Goal: Use online tool/utility: Utilize a website feature to perform a specific function

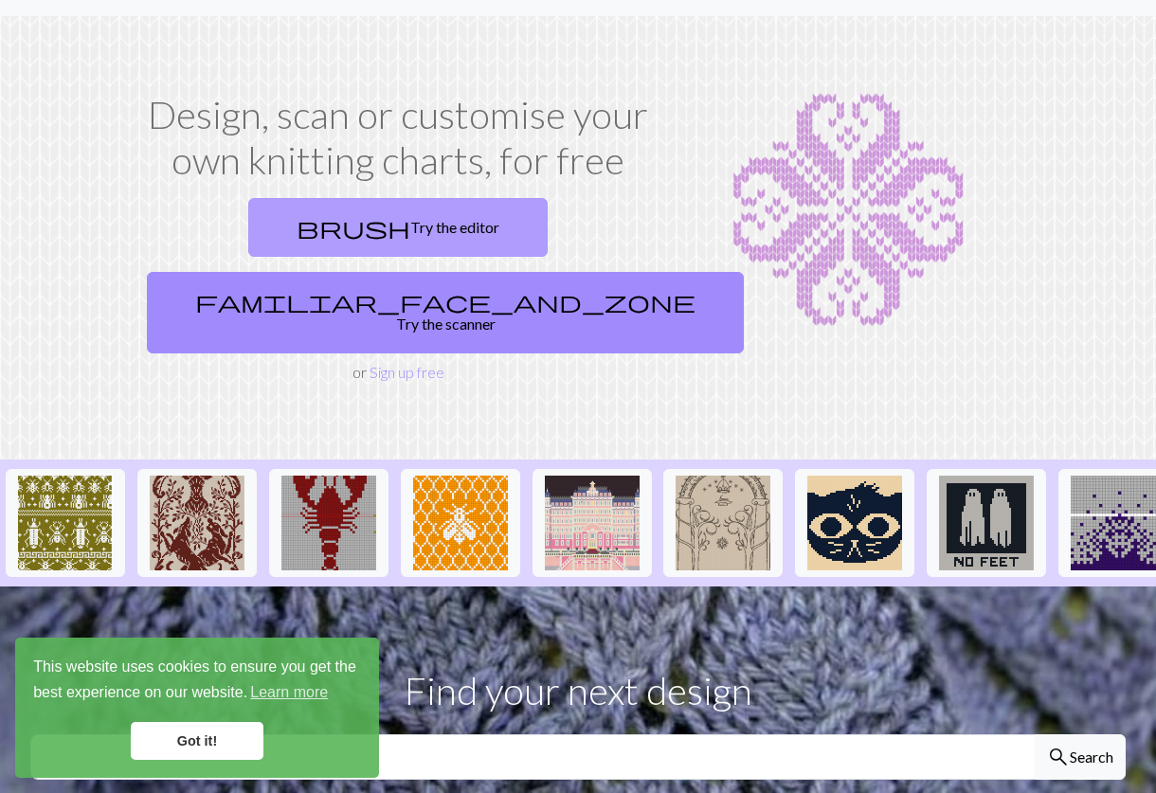
scroll to position [65, 0]
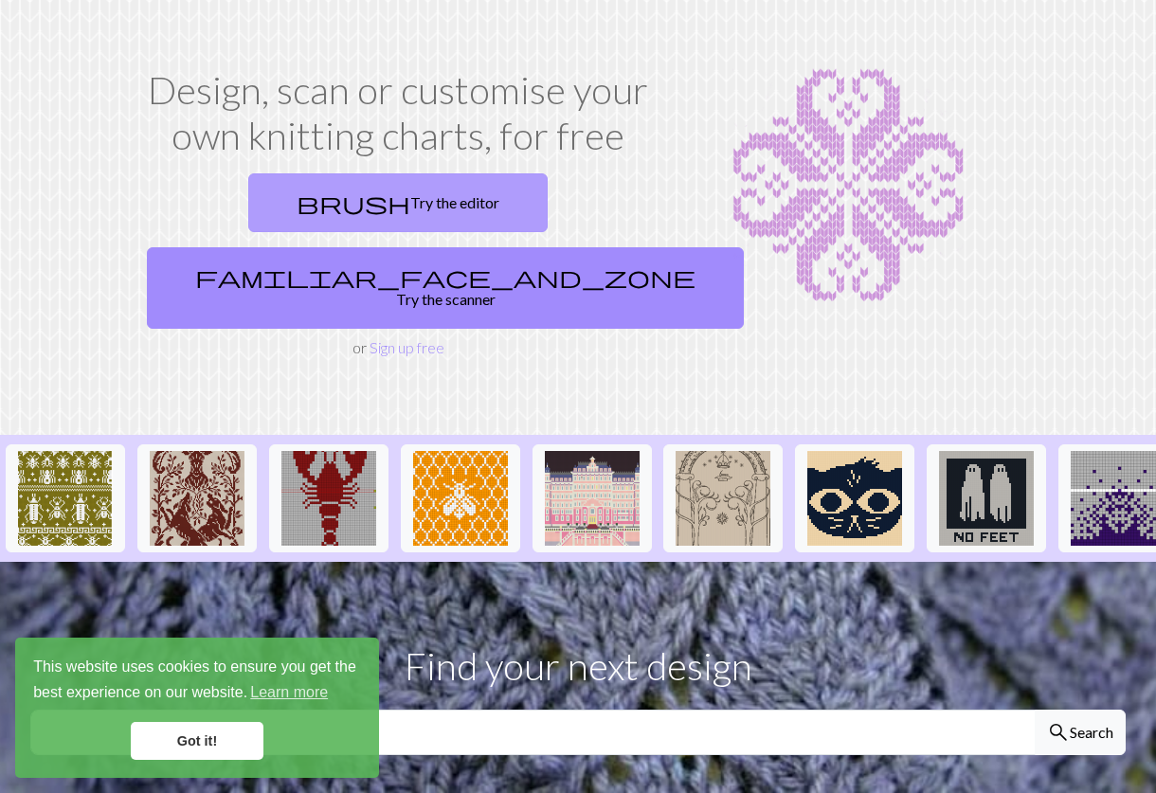
click at [298, 221] on link "brush Try the editor" at bounding box center [397, 202] width 299 height 59
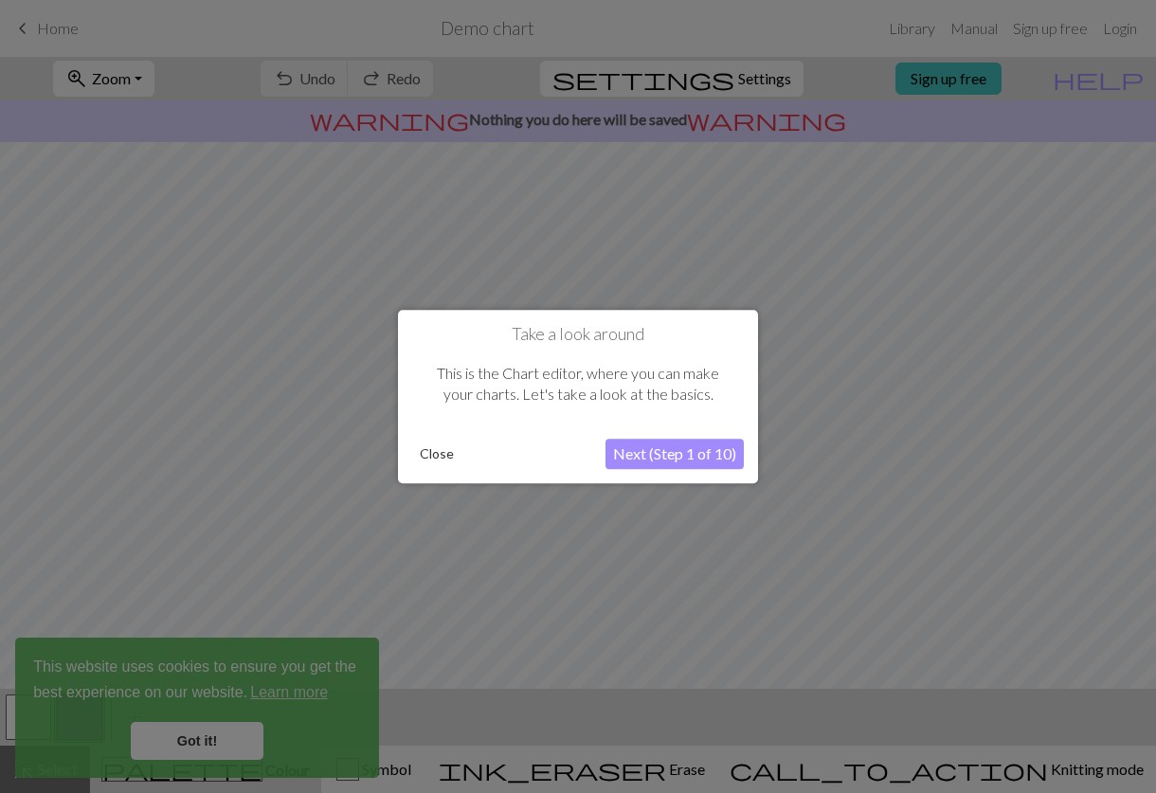
click at [449, 454] on button "Close" at bounding box center [436, 454] width 49 height 28
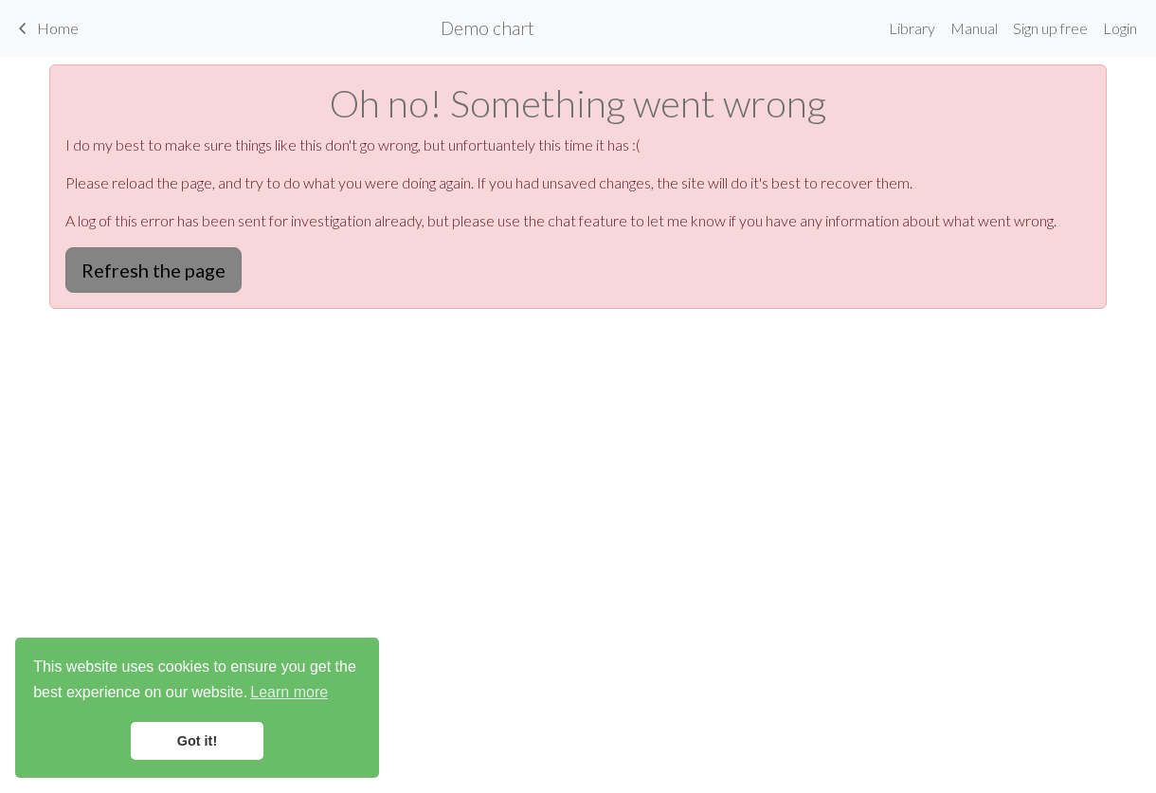
click at [91, 273] on button "Refresh the page" at bounding box center [153, 269] width 176 height 45
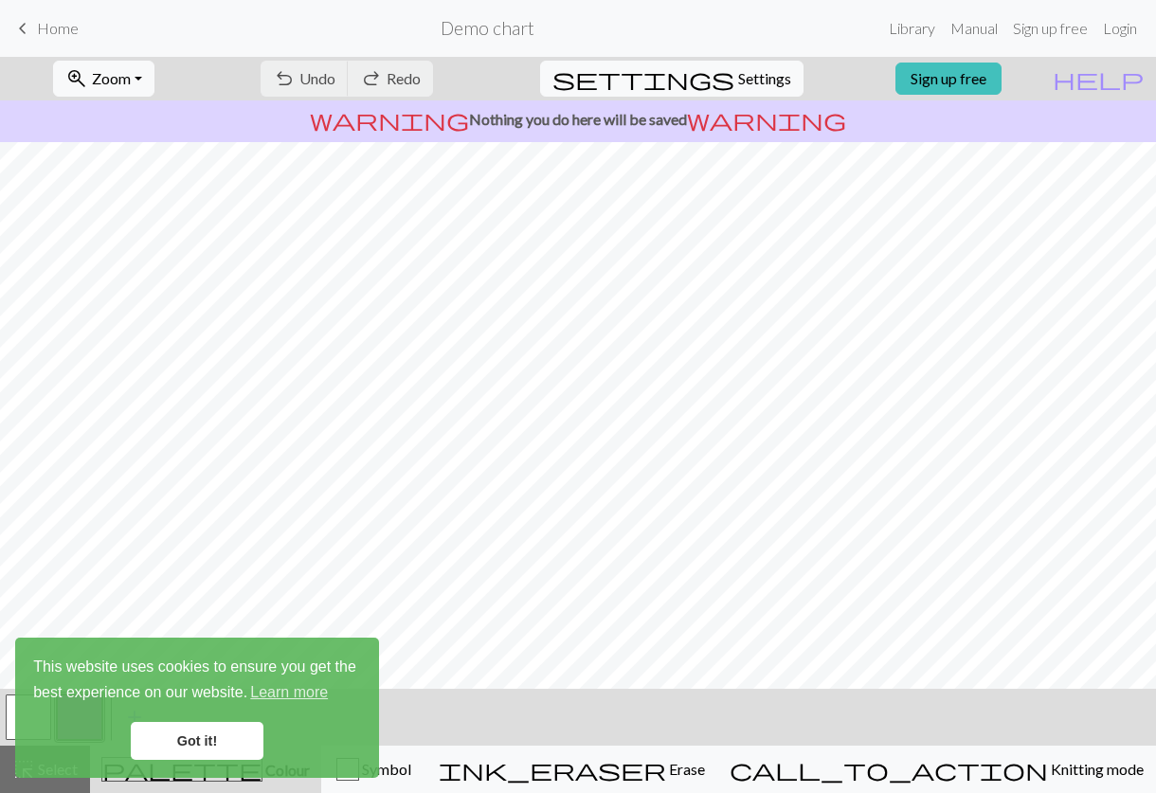
scroll to position [1, 0]
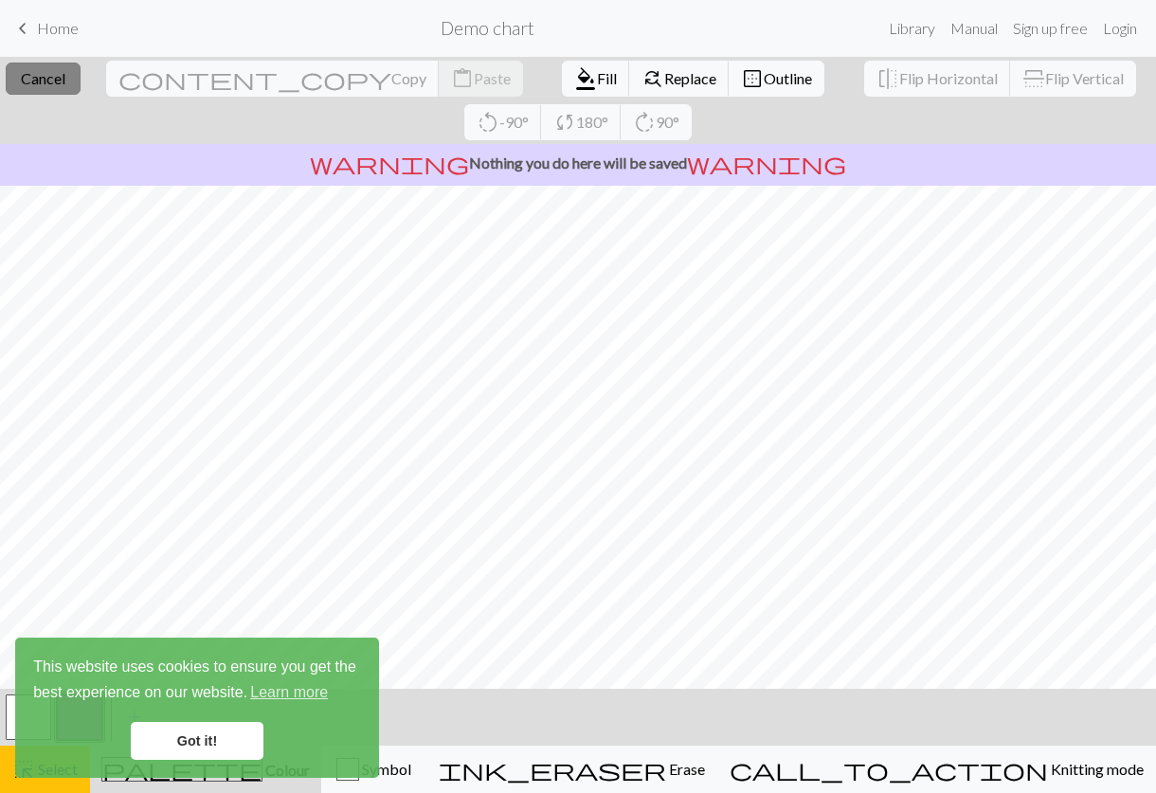
click at [37, 80] on span "Cancel" at bounding box center [43, 78] width 45 height 18
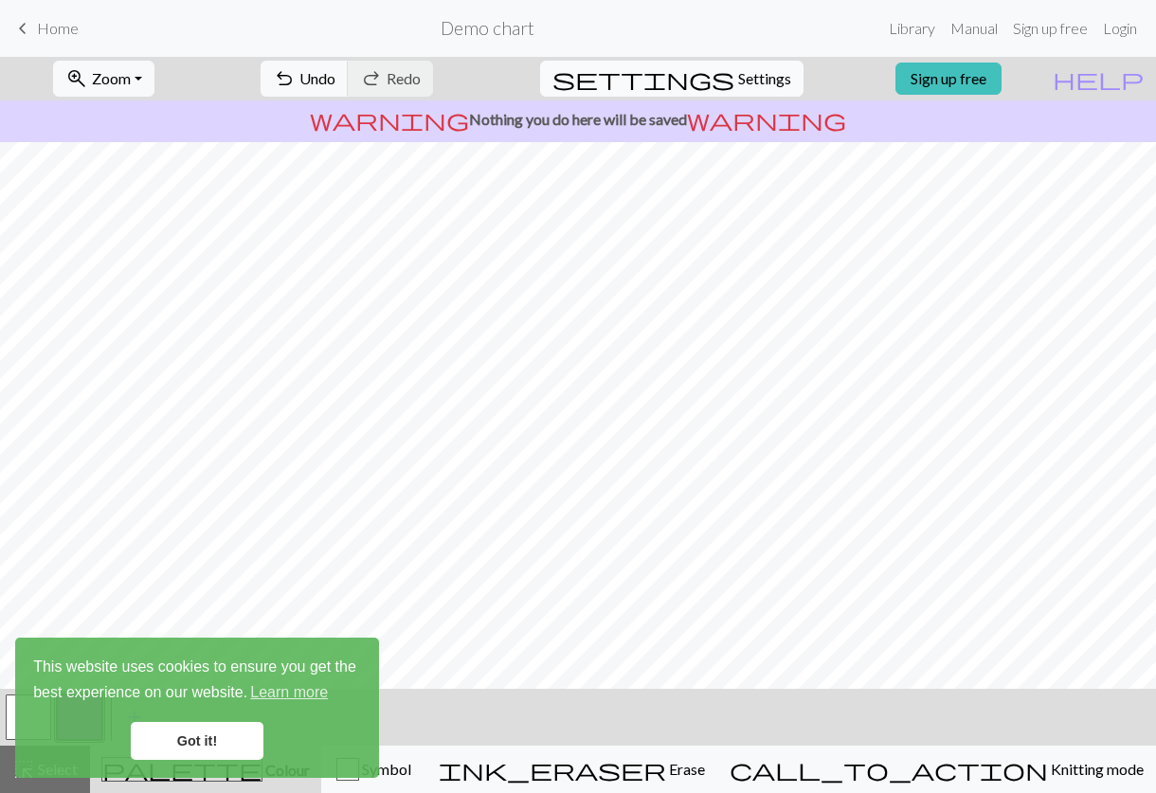
click at [755, 81] on span "Settings" at bounding box center [764, 78] width 53 height 23
select select "aran"
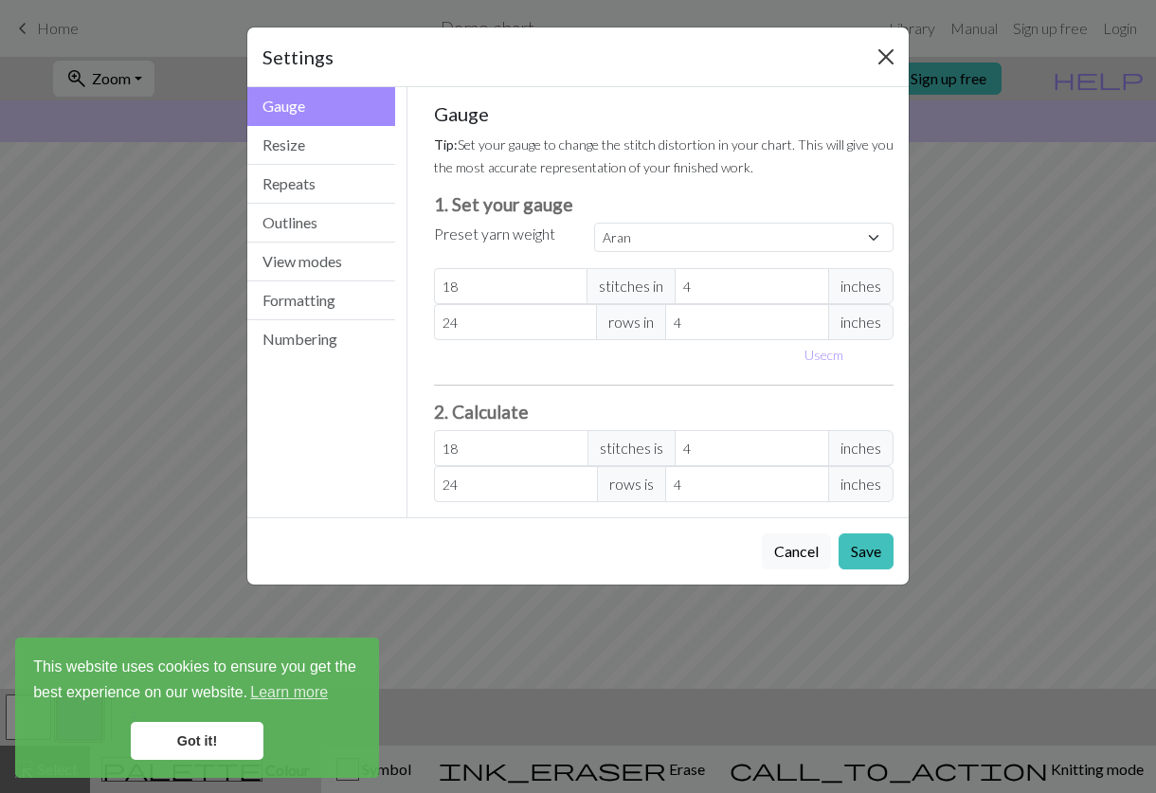
click at [899, 66] on button "Close" at bounding box center [886, 57] width 30 height 30
